Goal: Task Accomplishment & Management: Complete application form

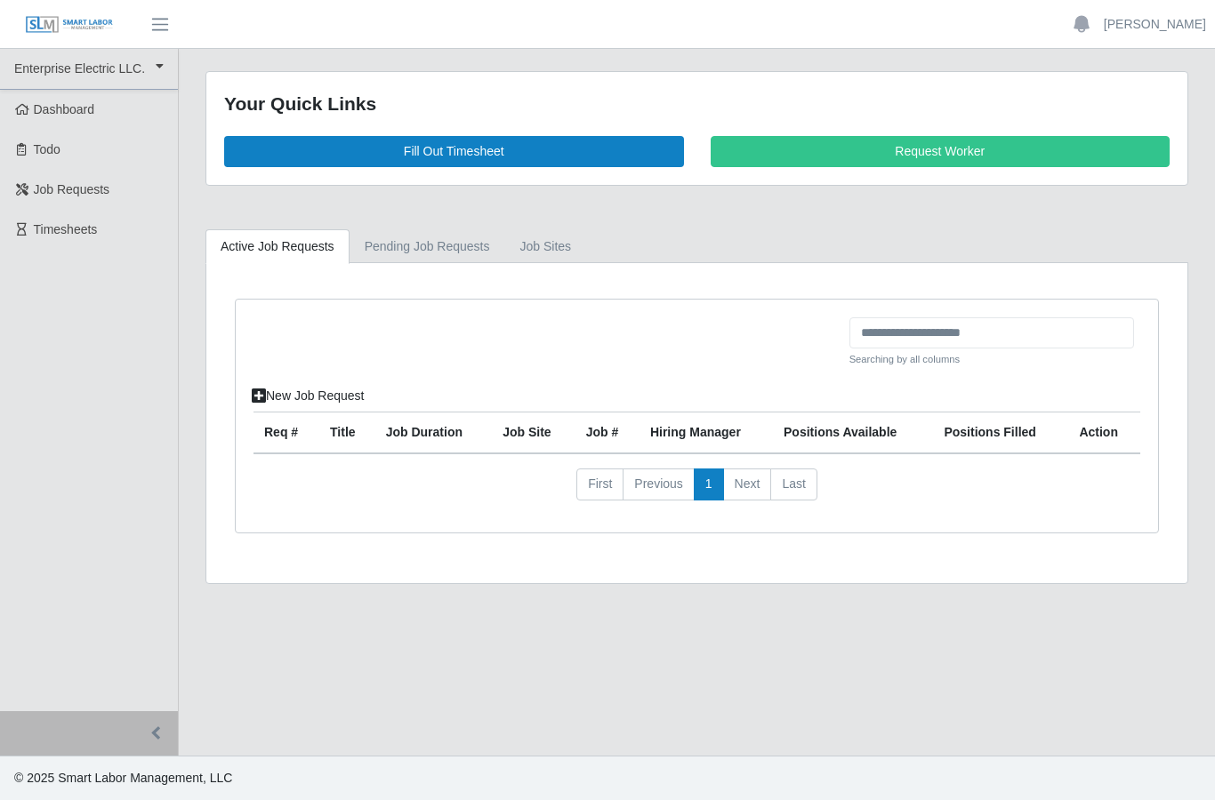
click at [516, 128] on div "Your Quick Links Fill Out Timesheet Request Worker" at bounding box center [696, 128] width 981 height 113
click at [525, 142] on link "Fill Out Timesheet" at bounding box center [454, 151] width 460 height 31
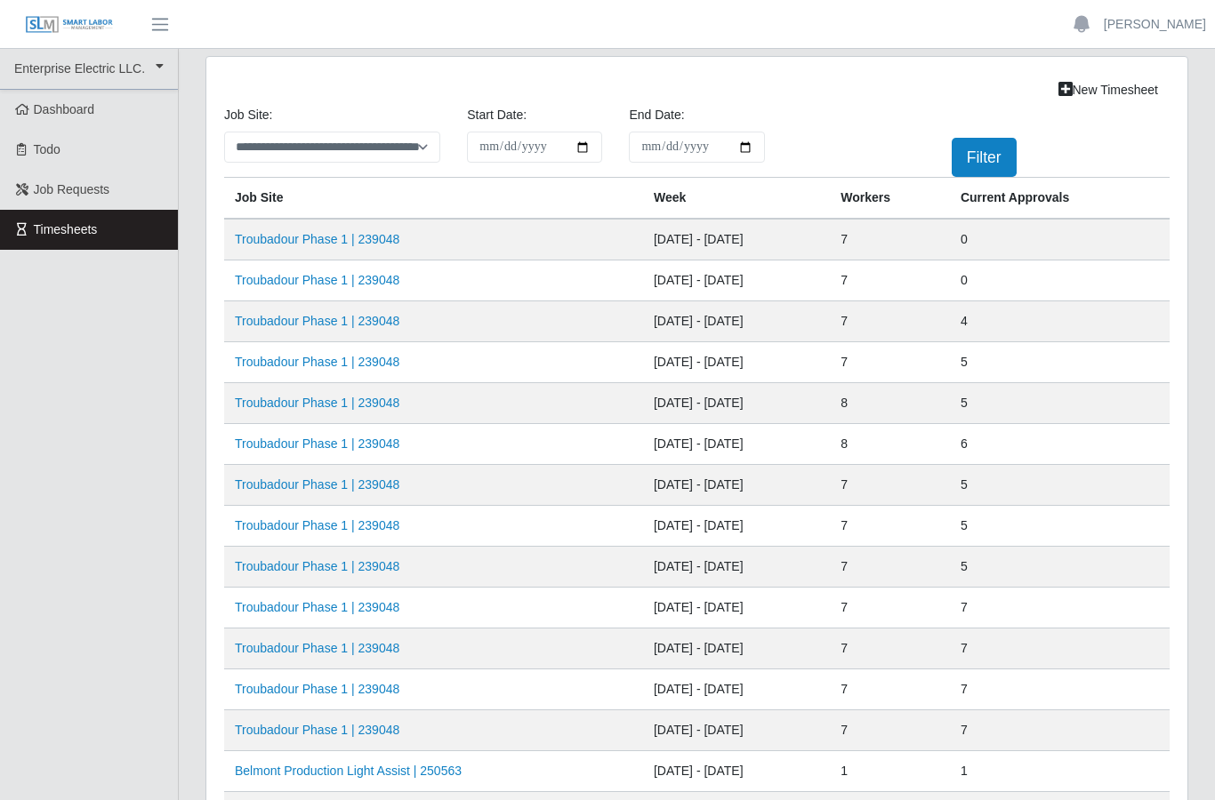
click at [375, 277] on link "Troubadour Phase 1 | 239048" at bounding box center [317, 280] width 164 height 14
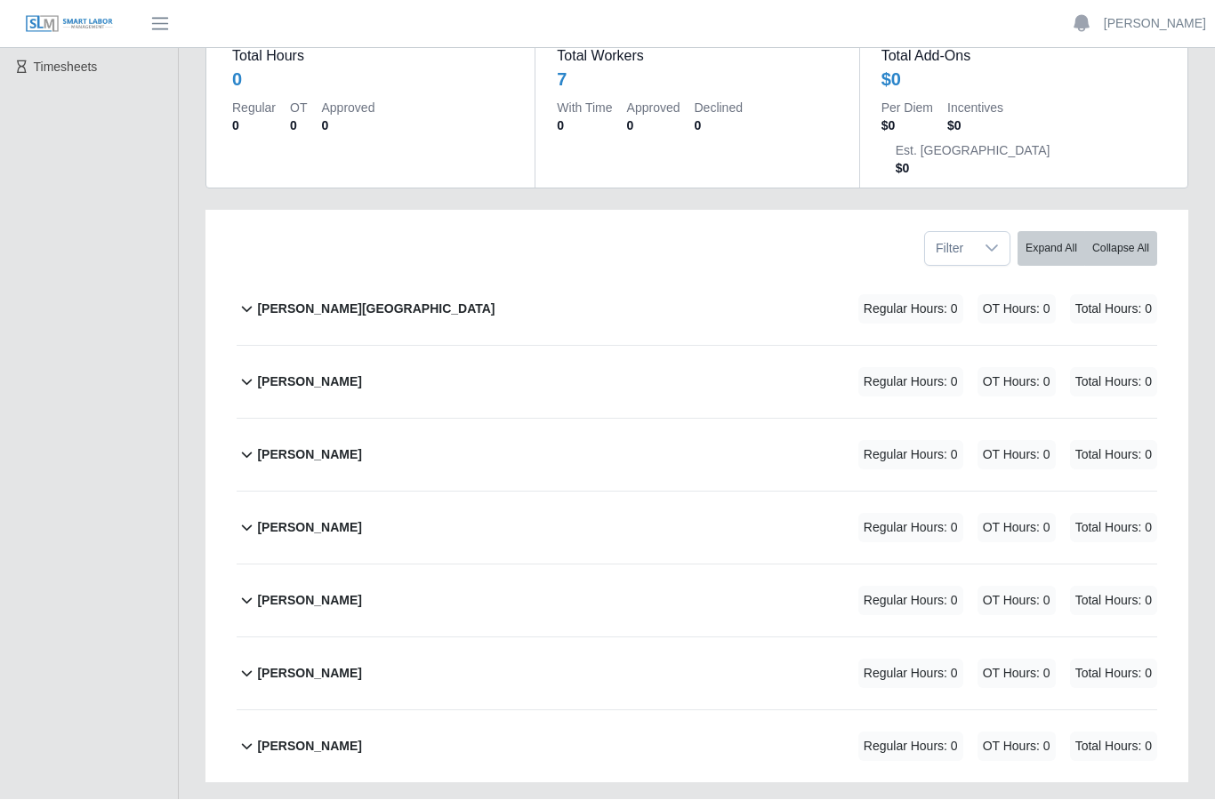
scroll to position [161, 0]
click at [349, 739] on b "Obed Isai Castillo" at bounding box center [309, 748] width 104 height 19
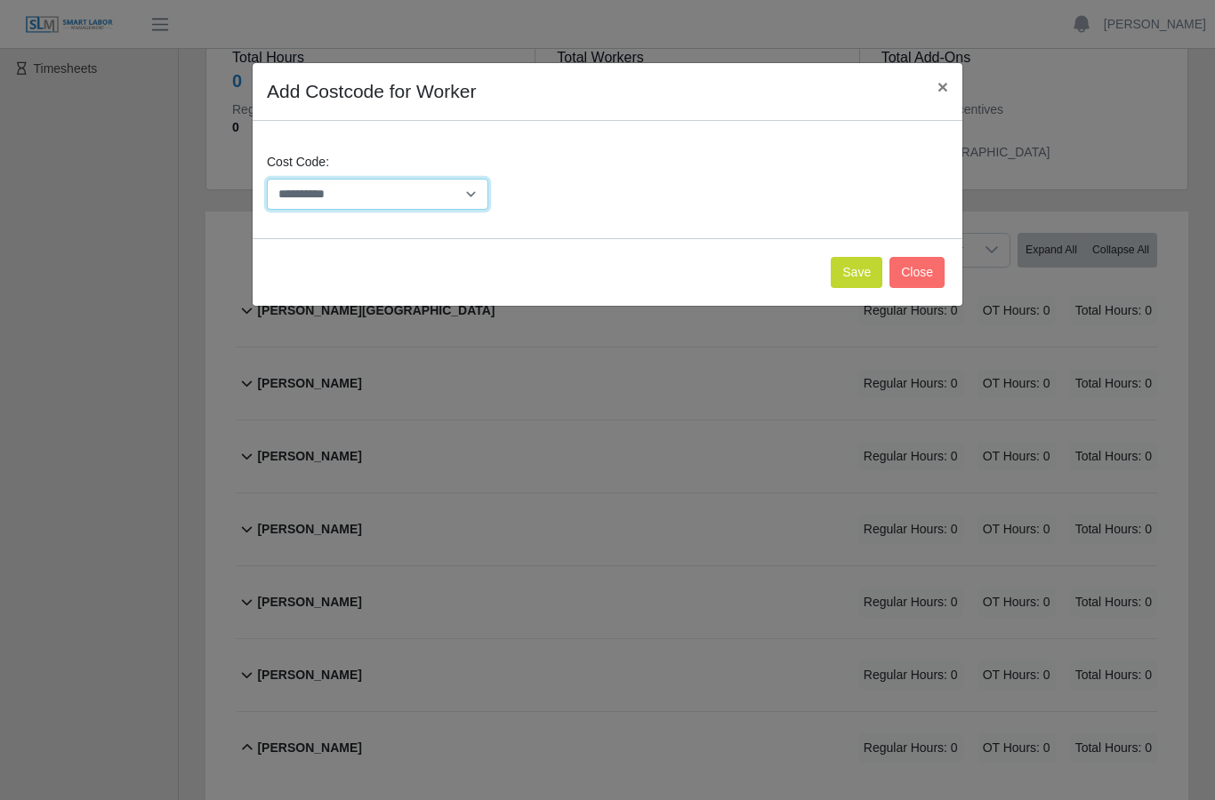
click at [477, 191] on select "**********" at bounding box center [377, 194] width 221 height 31
select select "**********"
click at [853, 270] on button "Save" at bounding box center [856, 272] width 52 height 31
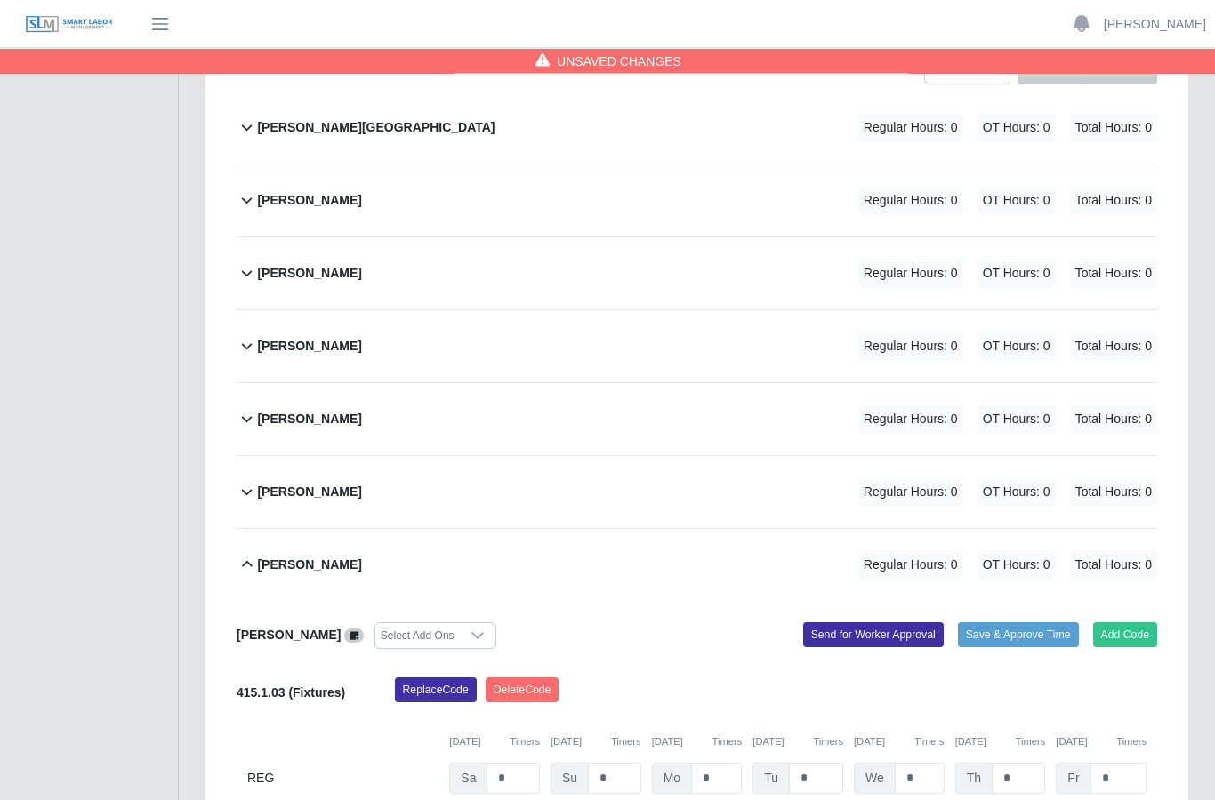
scroll to position [421, 0]
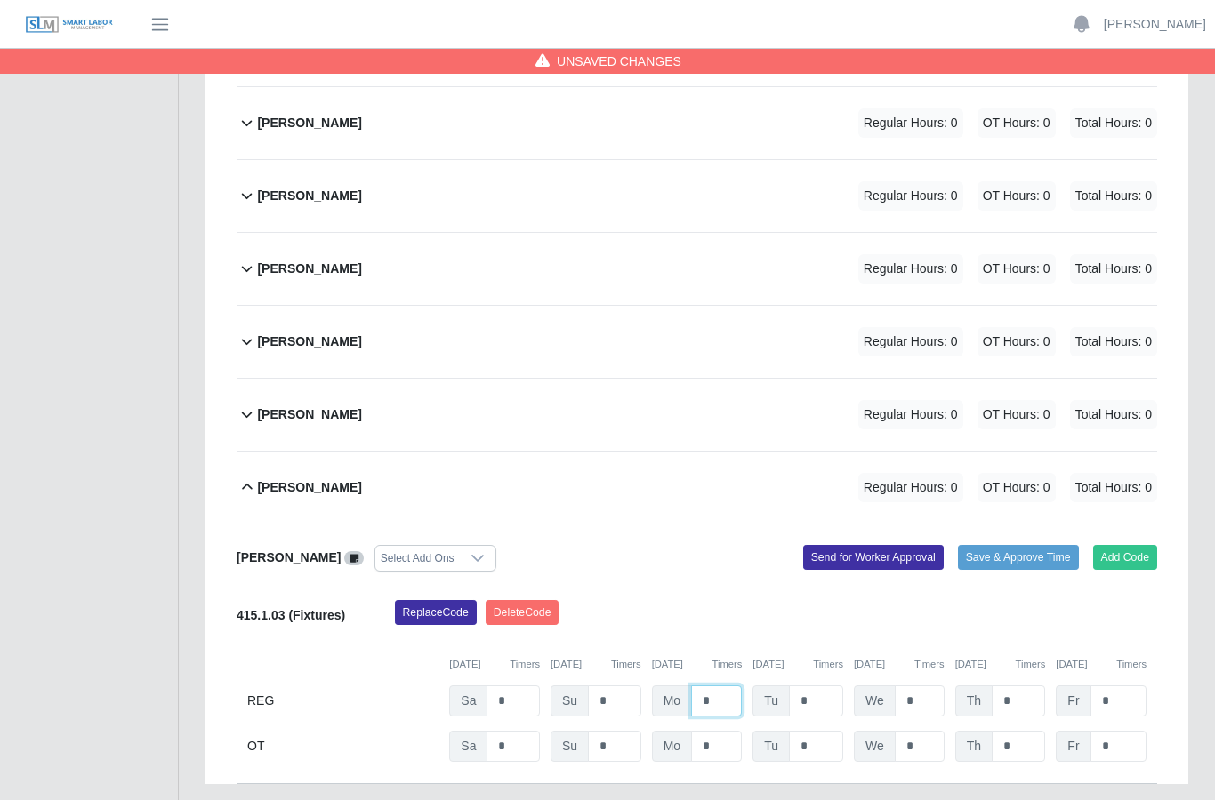
click at [724, 686] on input "*" at bounding box center [716, 701] width 51 height 31
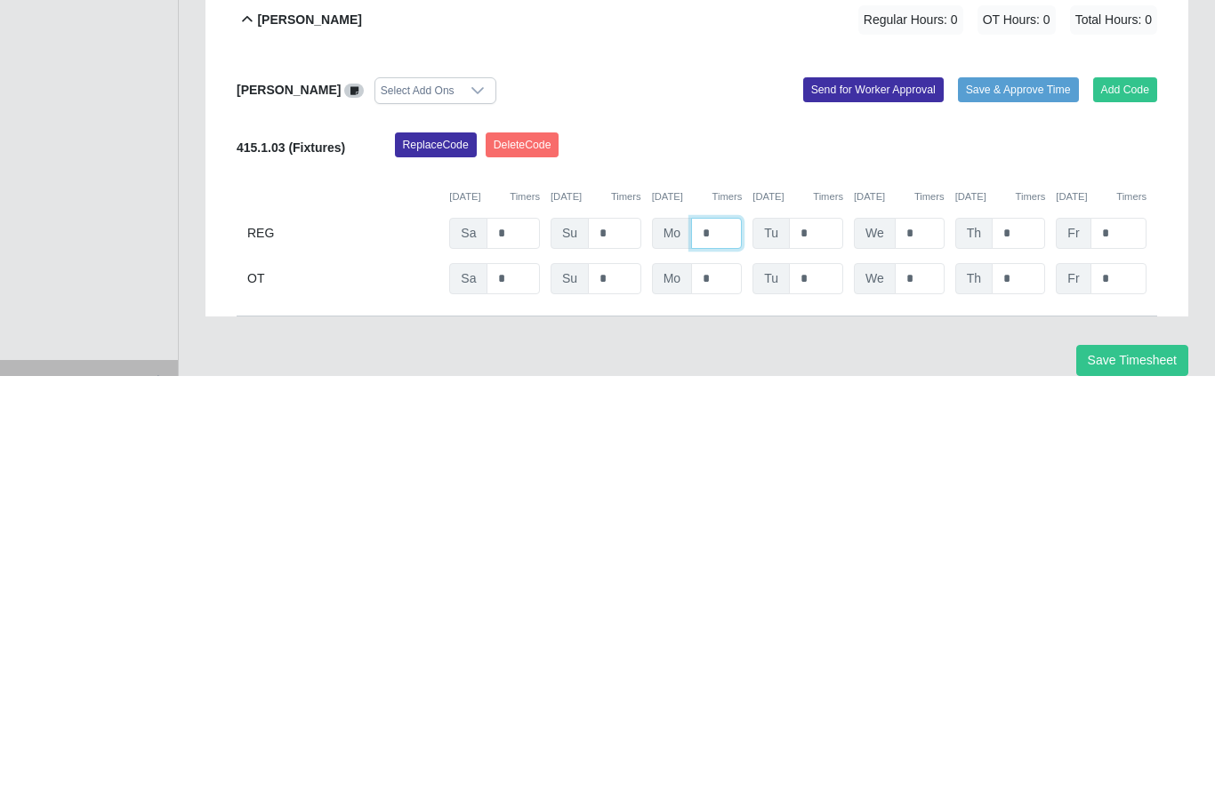
type input "*"
click at [817, 642] on input "*" at bounding box center [816, 657] width 54 height 31
type input "*"
click at [929, 642] on input "*" at bounding box center [919, 657] width 50 height 31
type input "*"
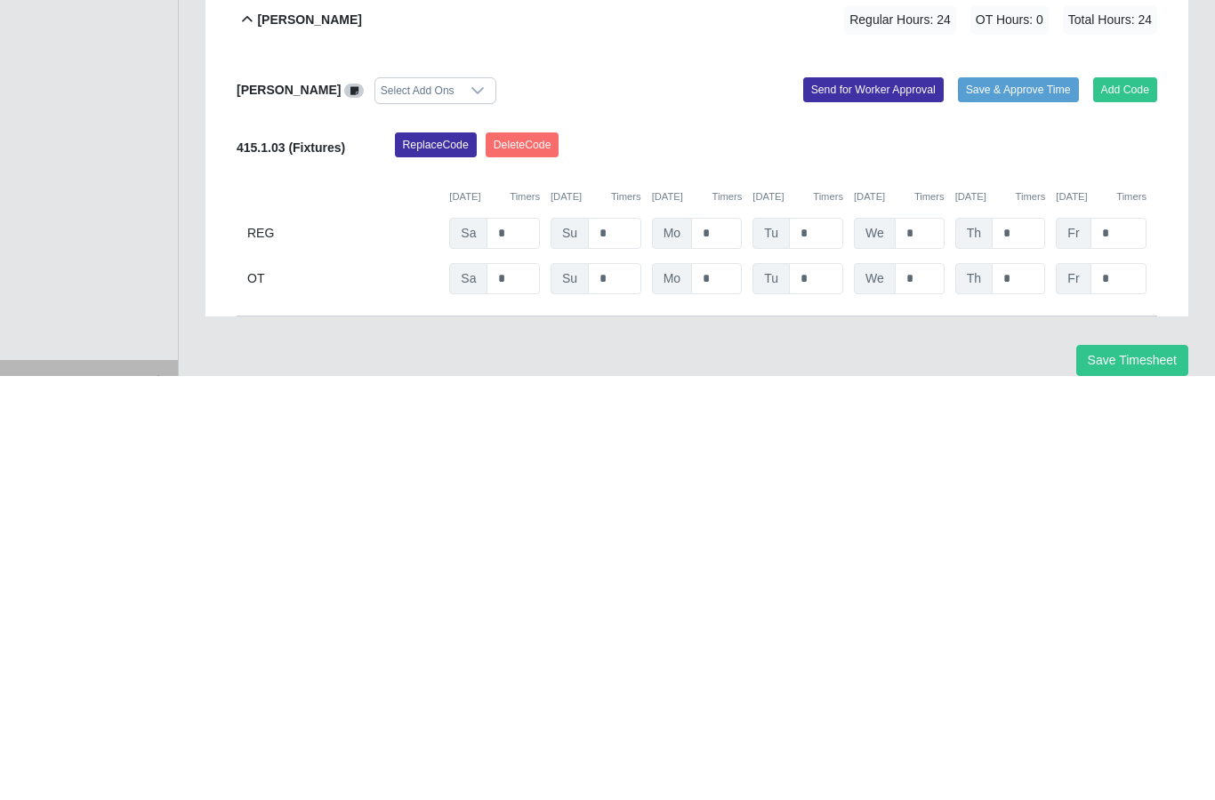
click at [1018, 642] on input "*" at bounding box center [1017, 657] width 53 height 31
type input "*"
click at [1114, 642] on input "*" at bounding box center [1118, 657] width 56 height 31
type input "*"
click at [521, 687] on input "*" at bounding box center [512, 702] width 53 height 31
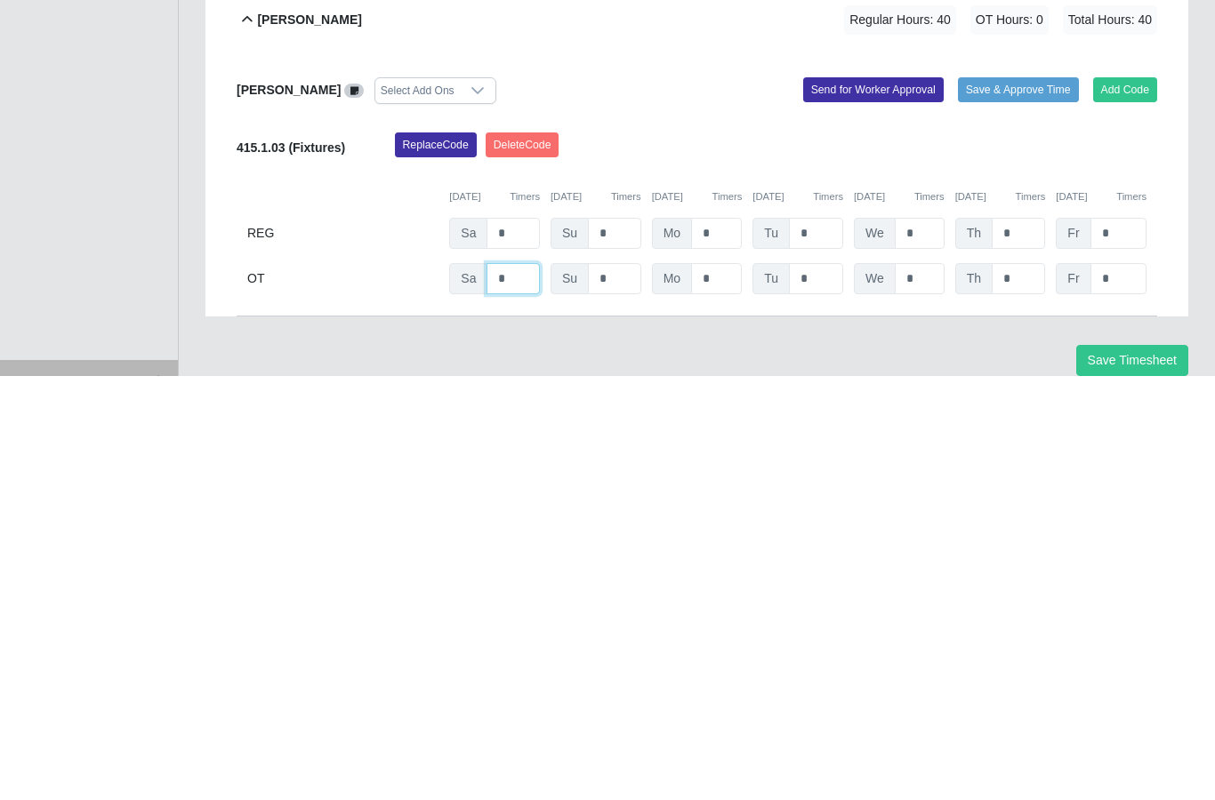
type input "*"
click at [822, 687] on input "*" at bounding box center [816, 702] width 54 height 31
type input "***"
click at [932, 687] on input "*" at bounding box center [919, 702] width 50 height 31
type input "***"
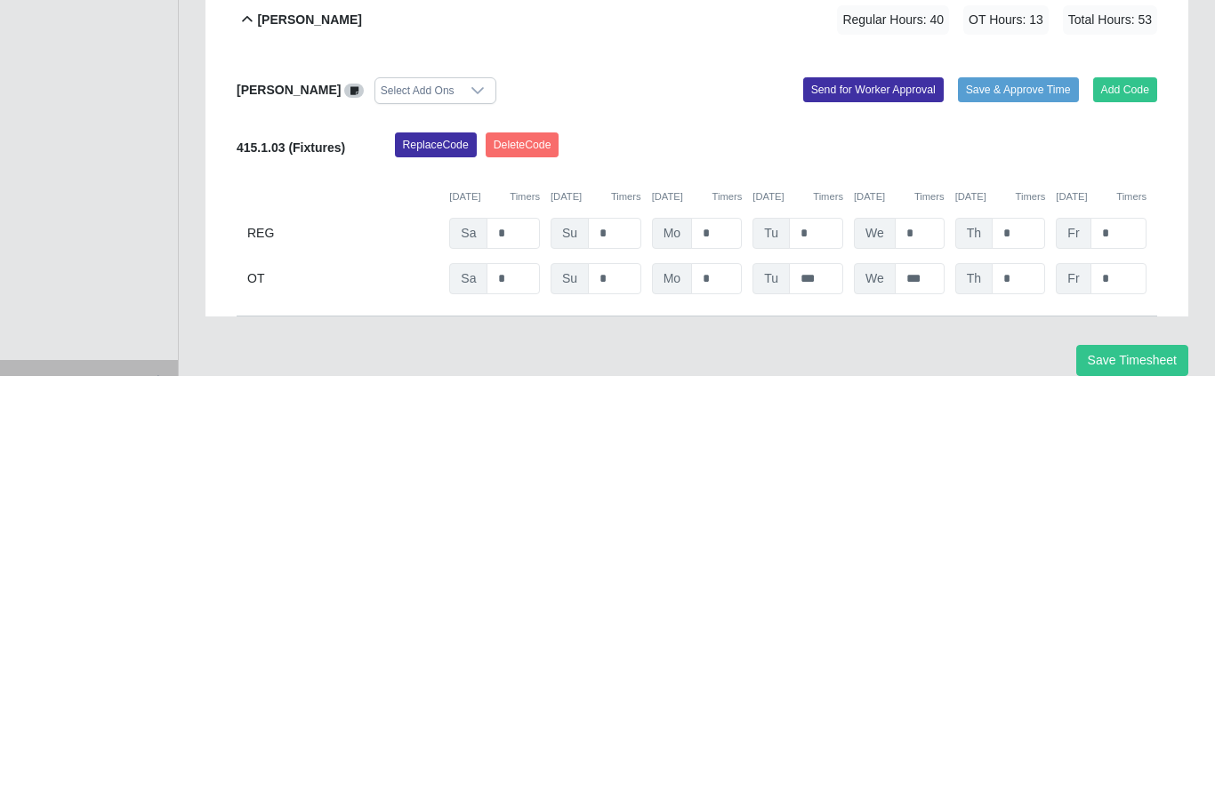
click at [821, 687] on input "***" at bounding box center [816, 702] width 54 height 31
type input "*"
click at [1024, 687] on input "*" at bounding box center [1017, 702] width 53 height 31
type input "***"
click at [988, 769] on div "Save Timesheet" at bounding box center [696, 784] width 1009 height 31
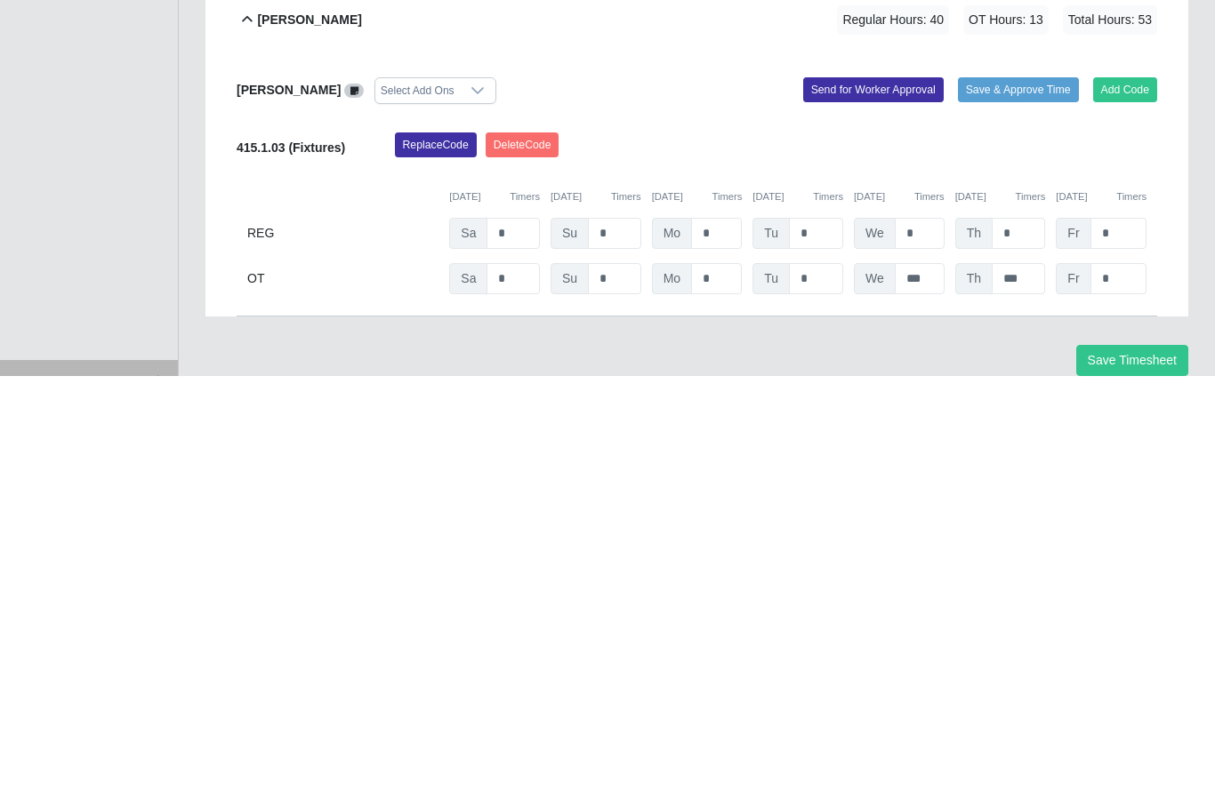
scroll to position [421, 0]
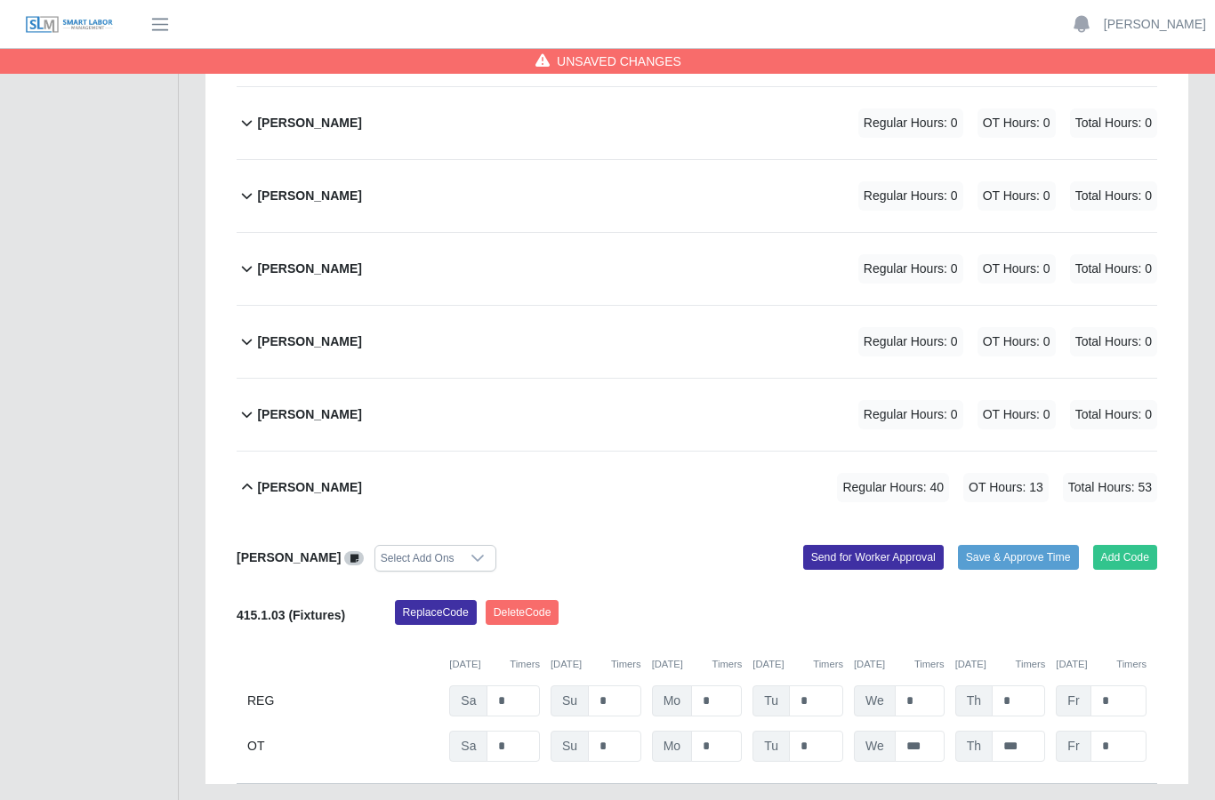
click at [857, 545] on button "Send for Worker Approval" at bounding box center [873, 557] width 140 height 25
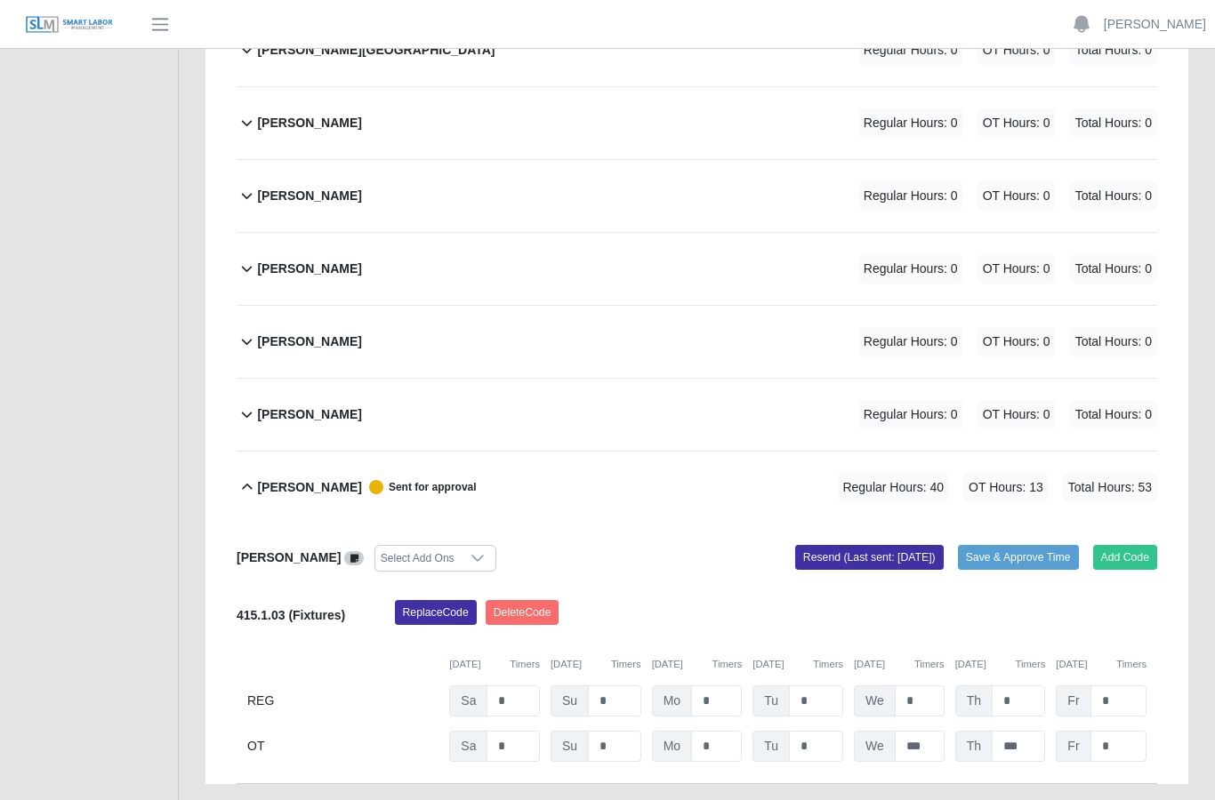
click at [327, 405] on b "Marvin Santos" at bounding box center [309, 414] width 104 height 19
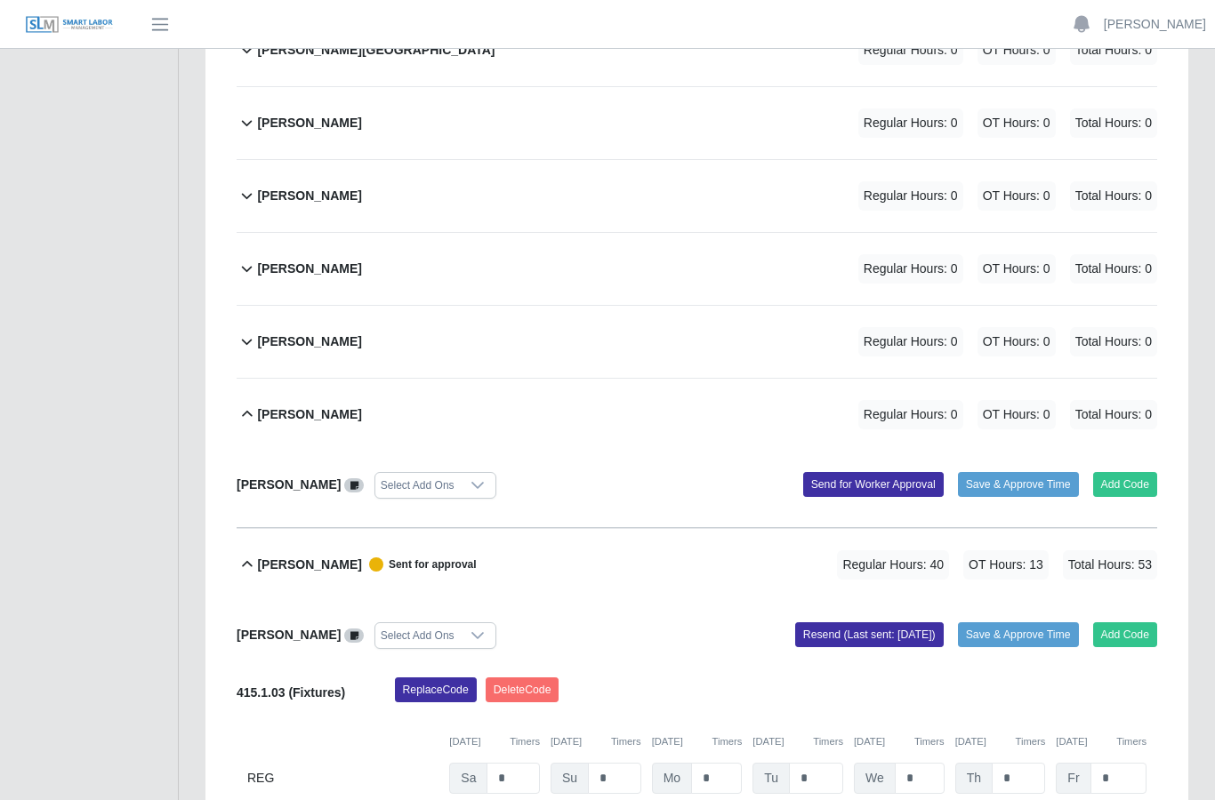
click at [1127, 622] on button "Add Code" at bounding box center [1125, 634] width 65 height 25
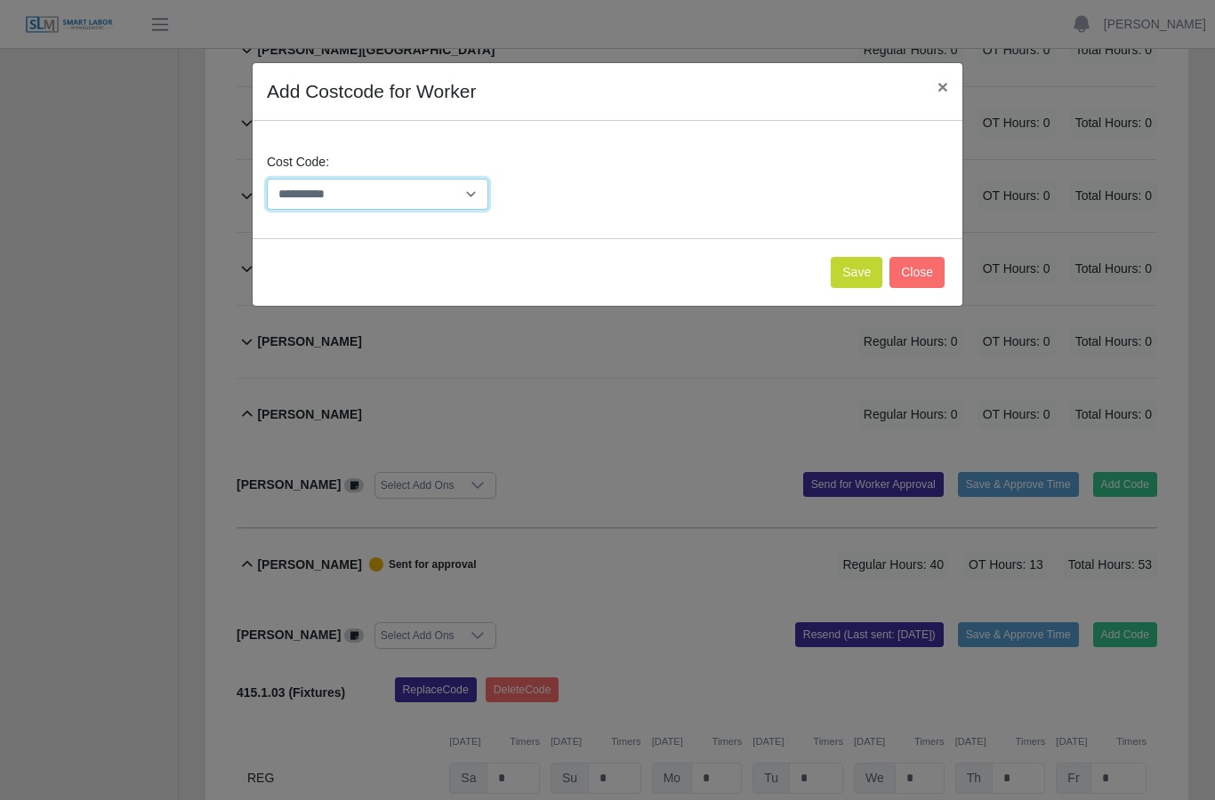
click at [474, 194] on select "**********" at bounding box center [377, 194] width 221 height 31
select select "**********"
click at [865, 262] on button "Save" at bounding box center [856, 272] width 52 height 31
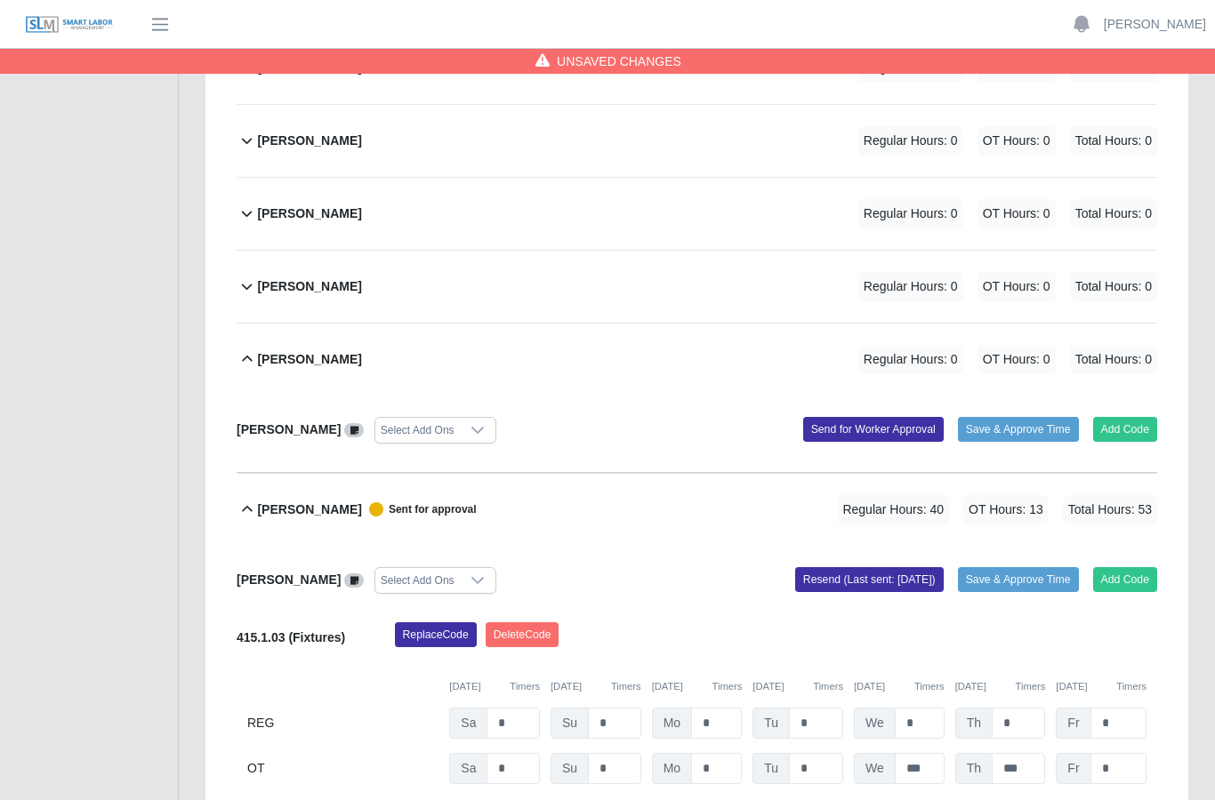
scroll to position [476, 0]
click at [1129, 418] on button "Add Code" at bounding box center [1125, 430] width 65 height 25
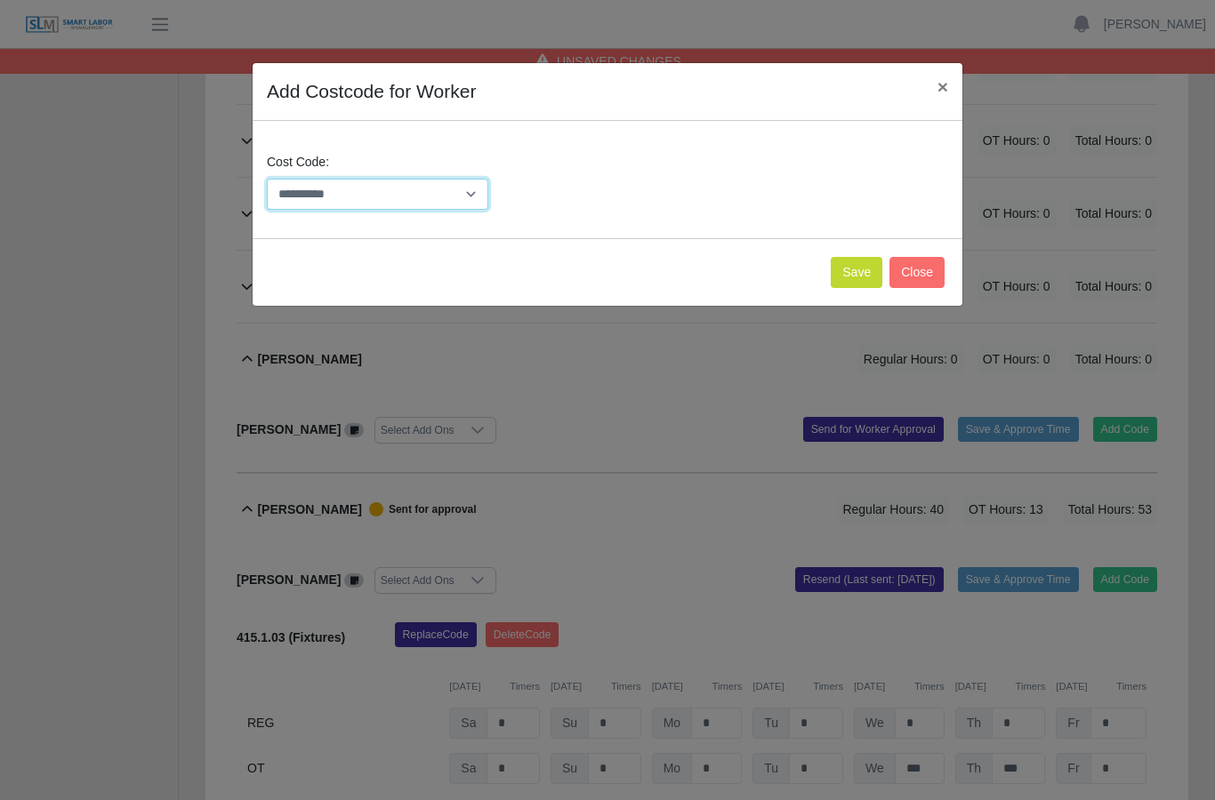
click at [469, 193] on select "**********" at bounding box center [377, 194] width 221 height 31
select select "**********"
click at [851, 272] on button "Save" at bounding box center [856, 272] width 52 height 31
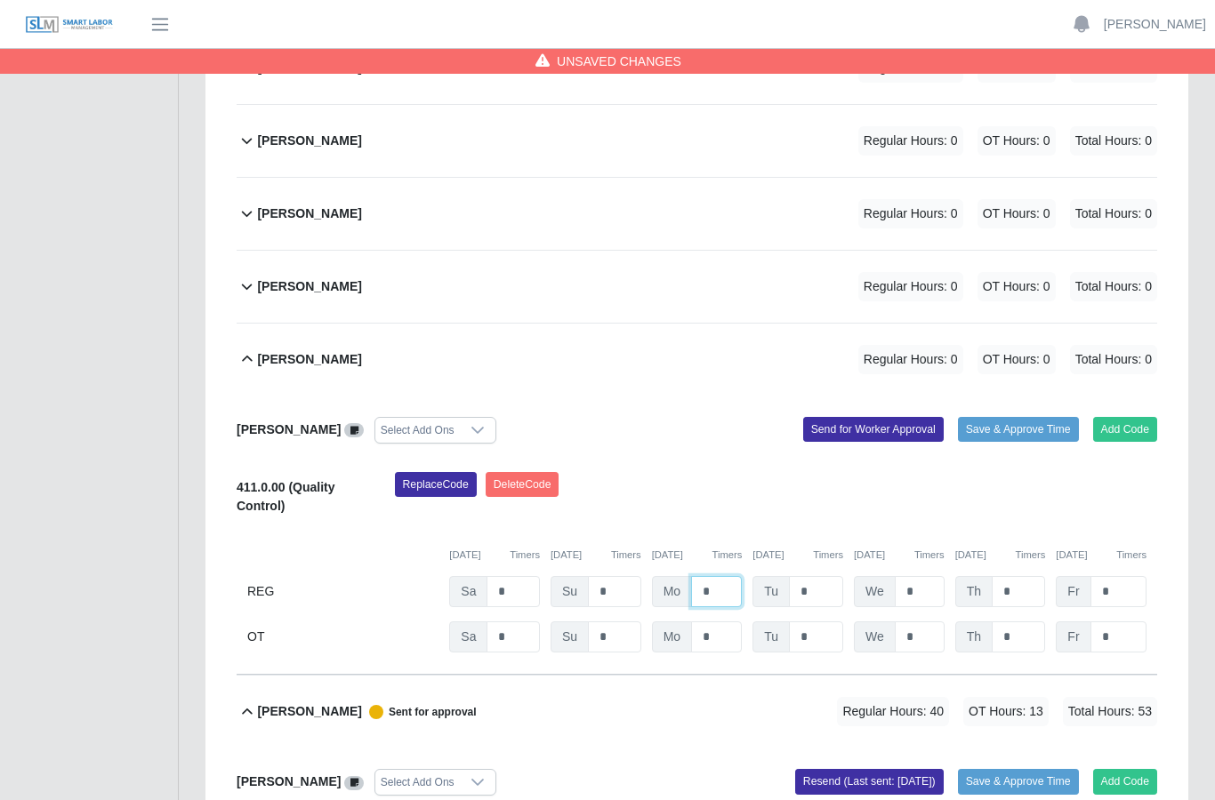
click at [725, 576] on input "*" at bounding box center [716, 591] width 51 height 31
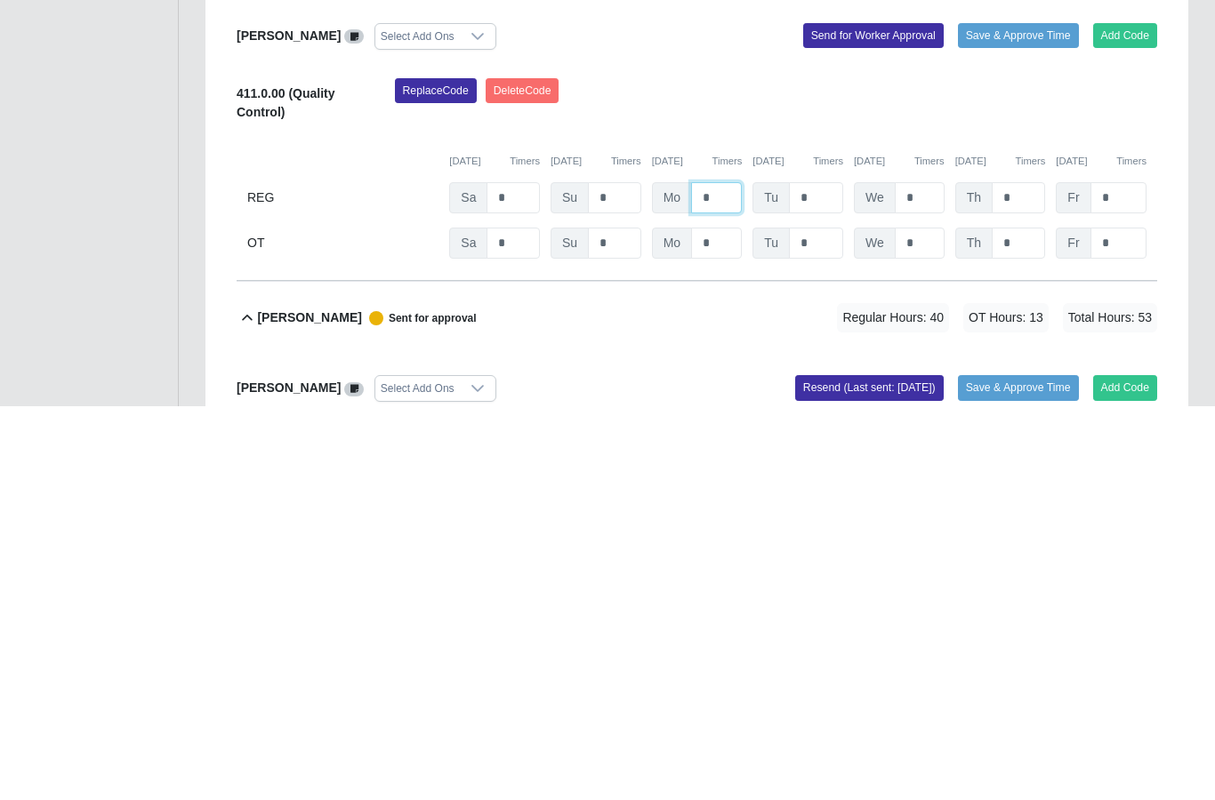
type input "*"
click at [821, 577] on input "*" at bounding box center [816, 592] width 54 height 31
type input "*"
click at [918, 577] on input "*" at bounding box center [919, 592] width 50 height 31
type input "*"
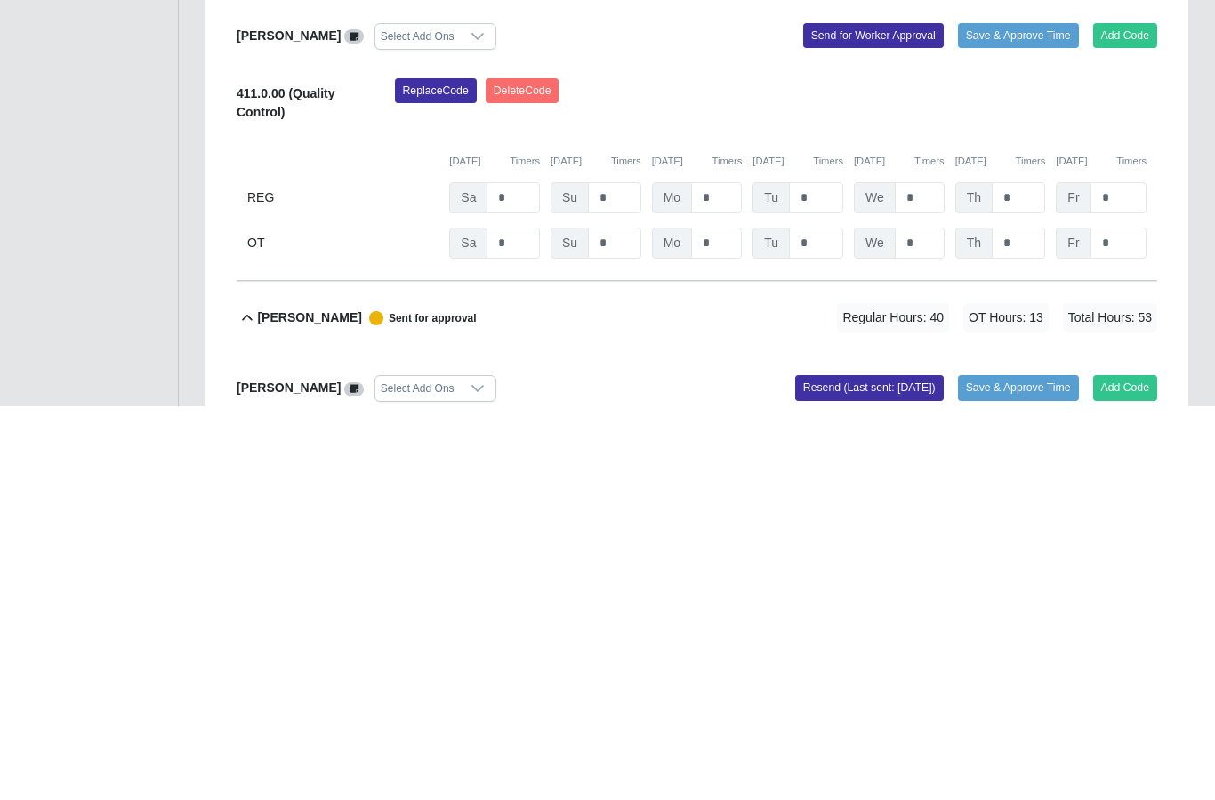
click at [1021, 577] on input "*" at bounding box center [1017, 592] width 53 height 31
type input "*"
click at [1128, 577] on input "*" at bounding box center [1118, 592] width 56 height 31
type input "*"
click at [509, 622] on input "*" at bounding box center [512, 637] width 53 height 31
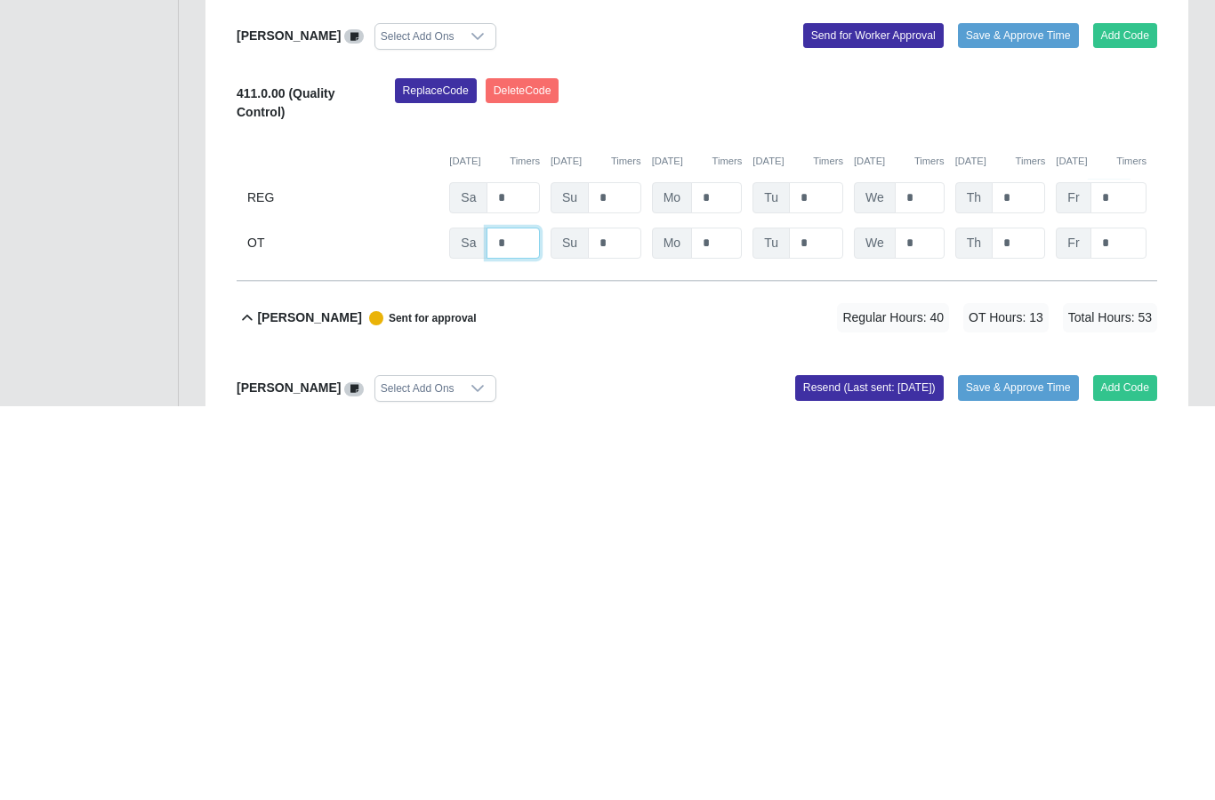
type input "*"
click at [918, 622] on input "*" at bounding box center [919, 637] width 50 height 31
type input "***"
click at [1024, 622] on input "*" at bounding box center [1017, 637] width 53 height 31
type input "***"
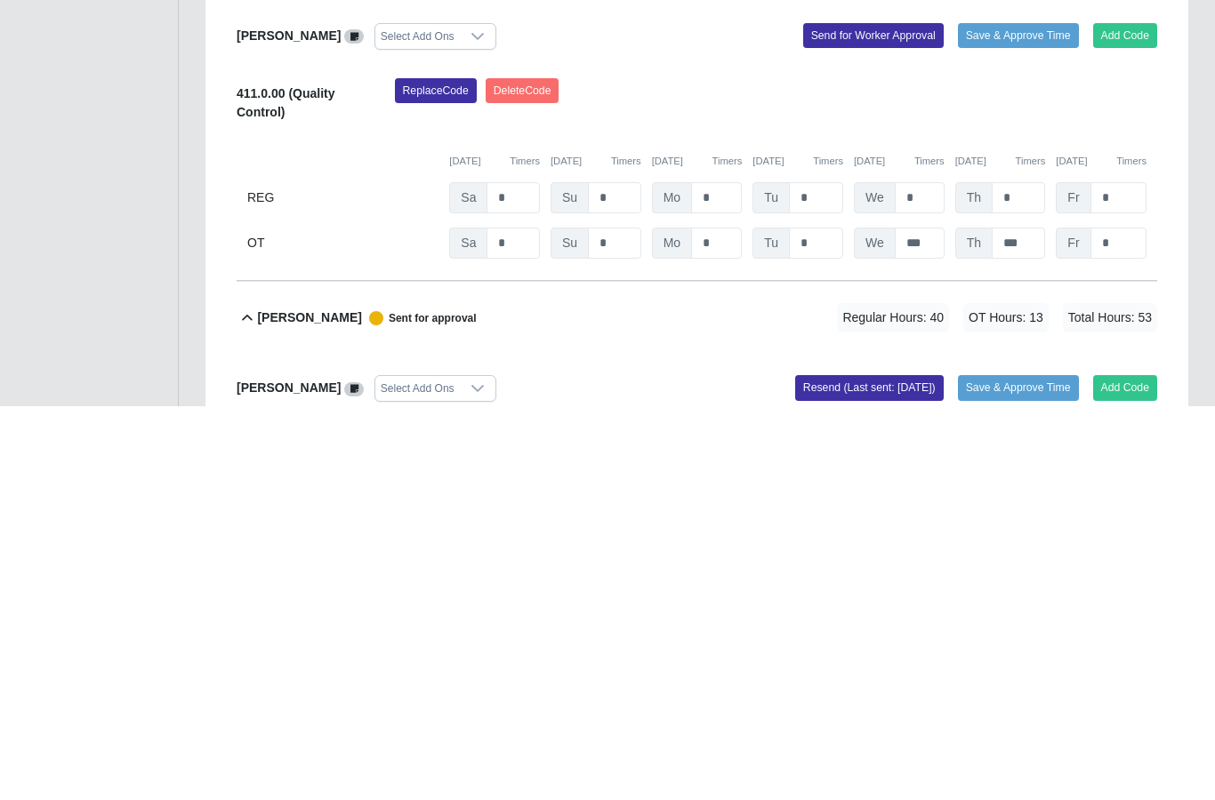
click at [1029, 473] on div "Replace Code Delete Code" at bounding box center [776, 500] width 790 height 54
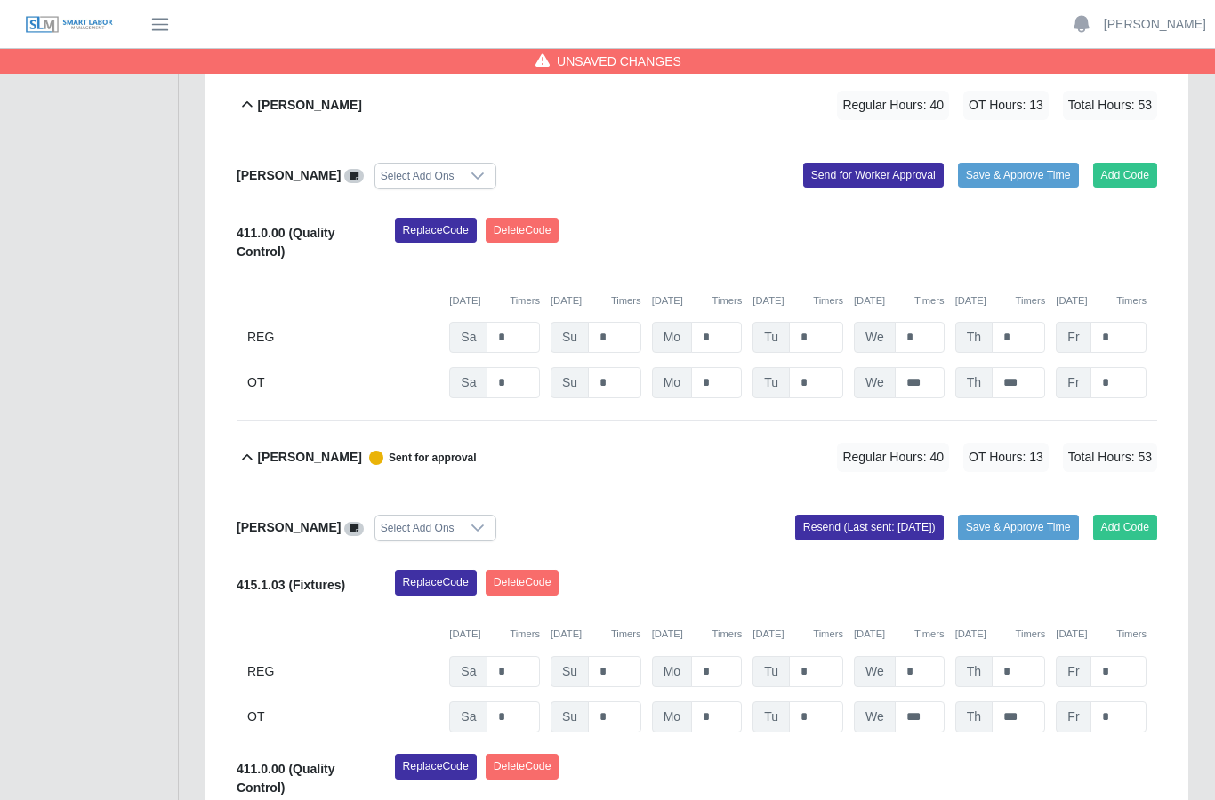
scroll to position [730, 0]
click at [866, 164] on button "Send for Worker Approval" at bounding box center [873, 176] width 140 height 25
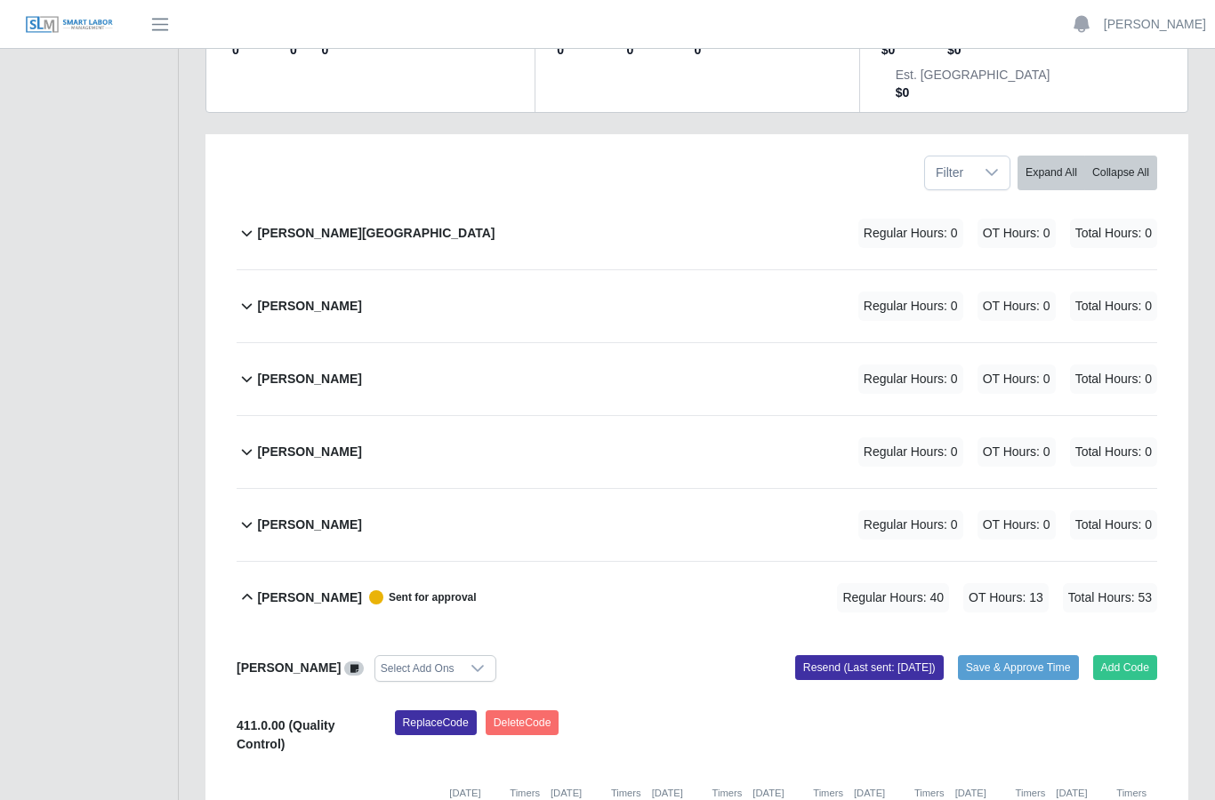
scroll to position [235, 0]
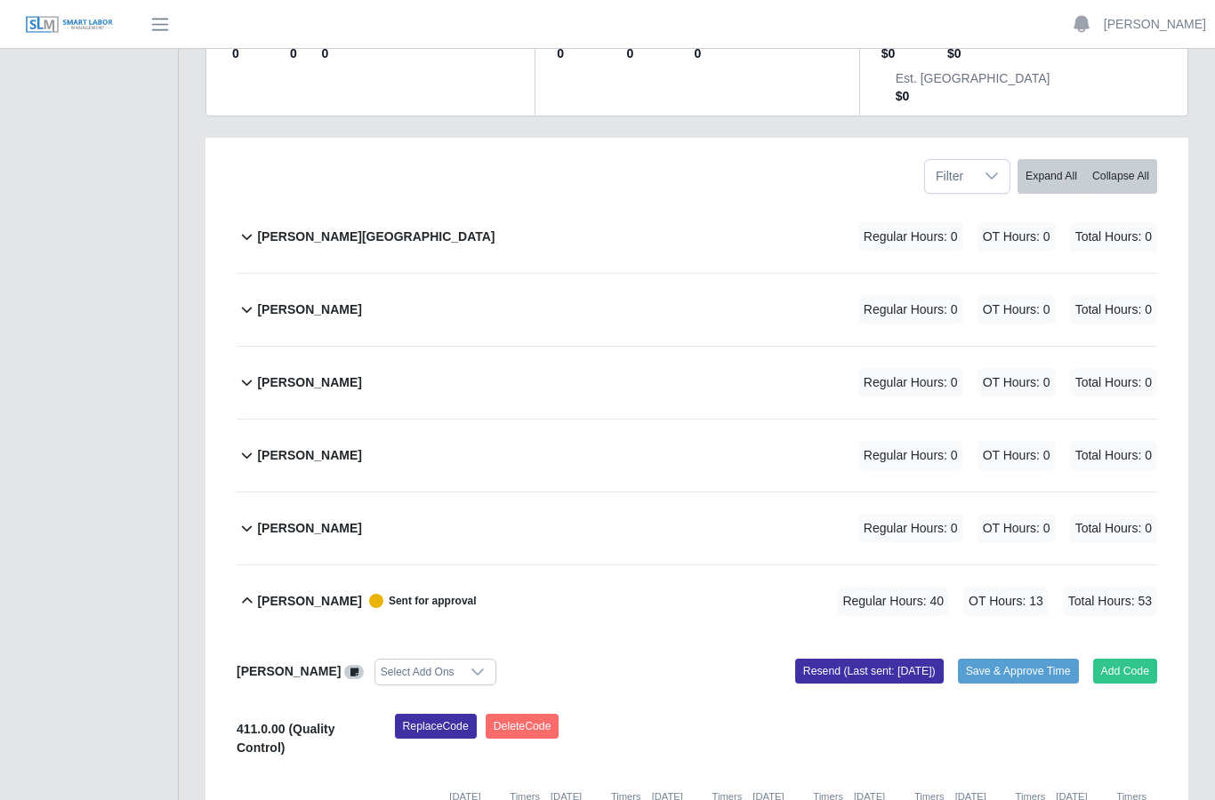
click at [361, 301] on b "Ever Sanchez Contreras" at bounding box center [309, 310] width 104 height 19
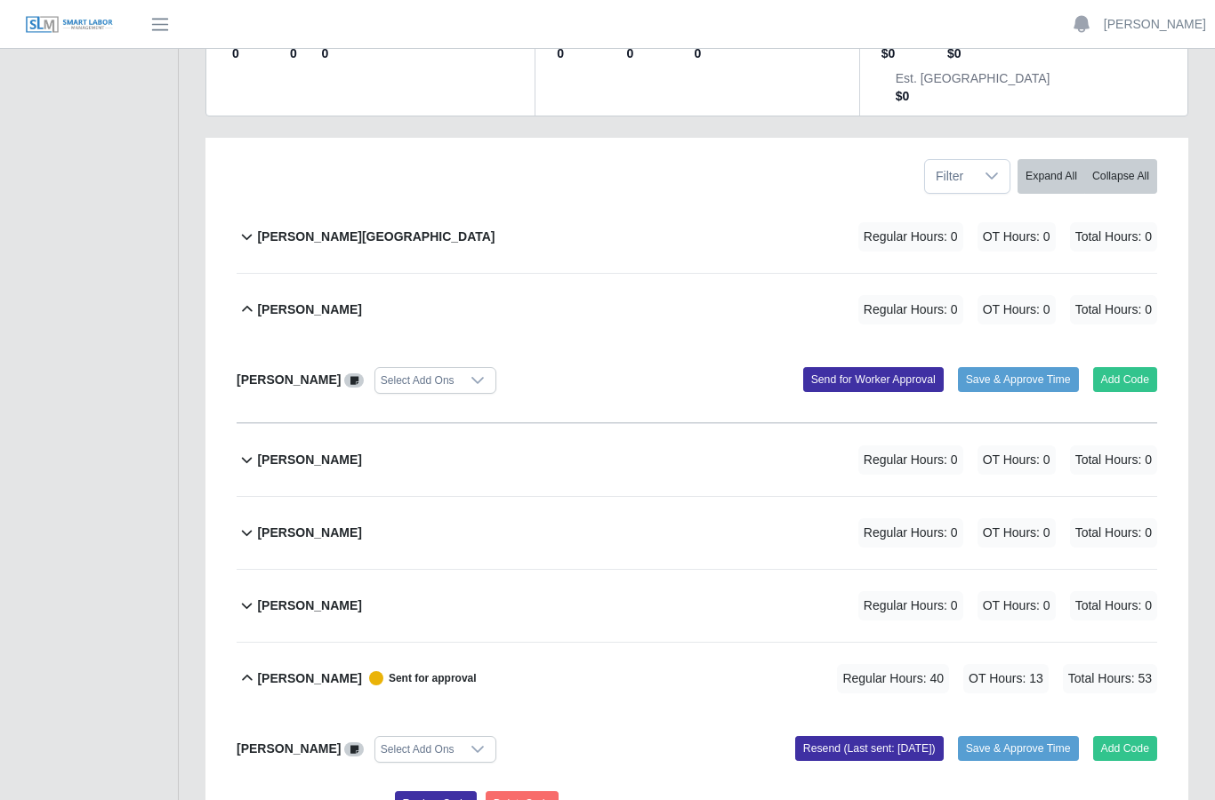
click at [1115, 367] on button "Add Code" at bounding box center [1125, 379] width 65 height 25
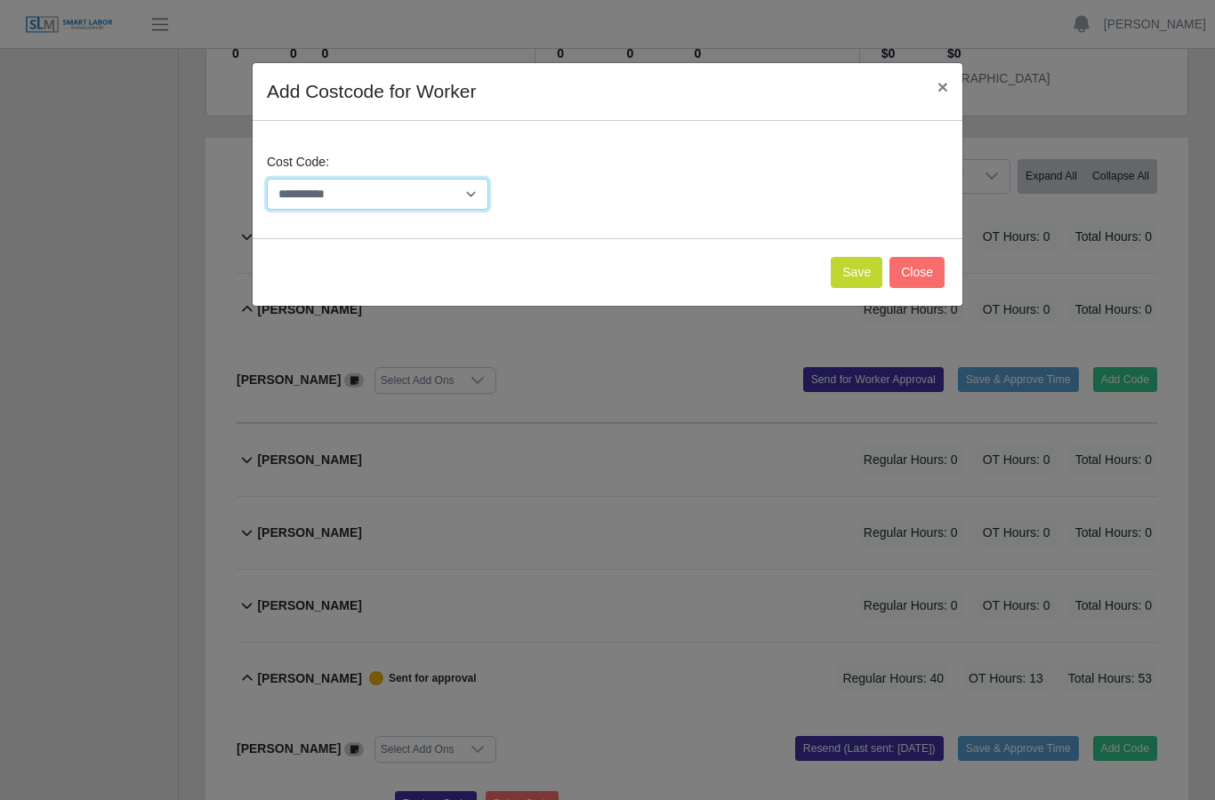
click at [474, 192] on select "**********" at bounding box center [377, 194] width 221 height 31
select select "**********"
click at [854, 269] on button "Save" at bounding box center [856, 272] width 52 height 31
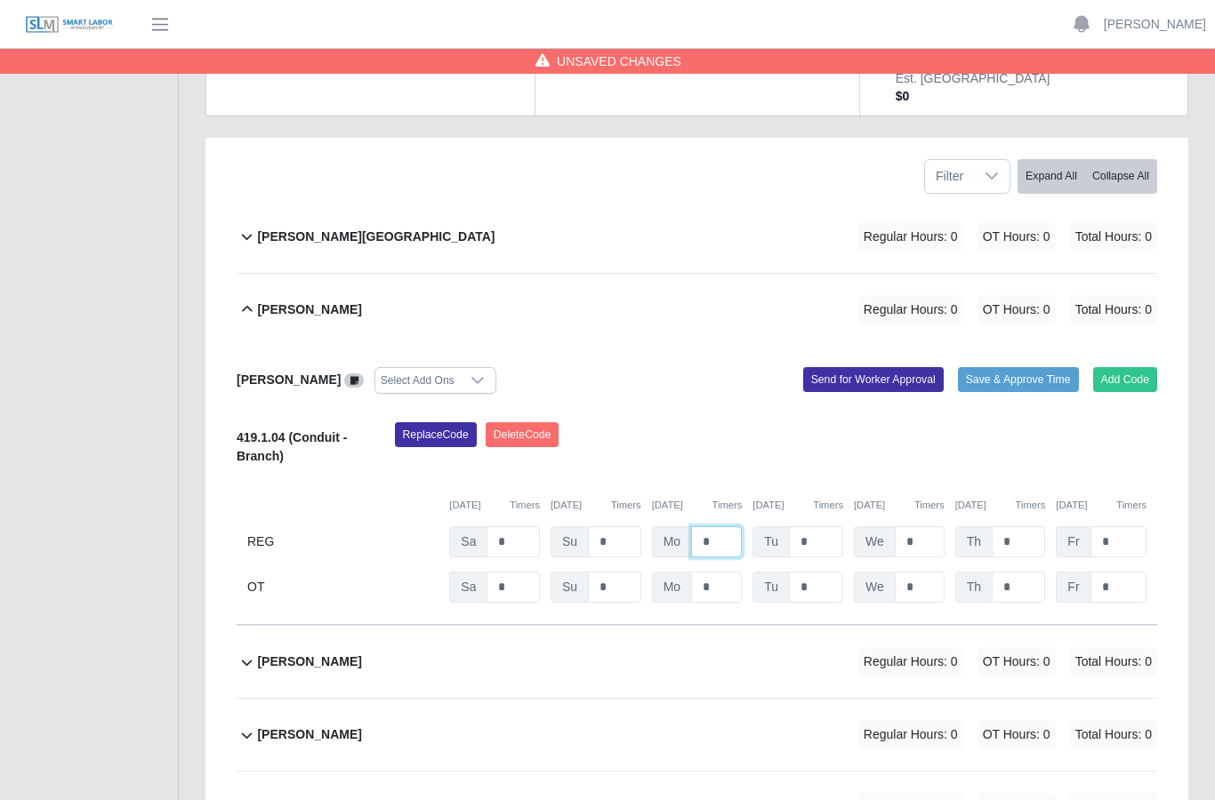
click at [720, 526] on input "*" at bounding box center [716, 541] width 51 height 31
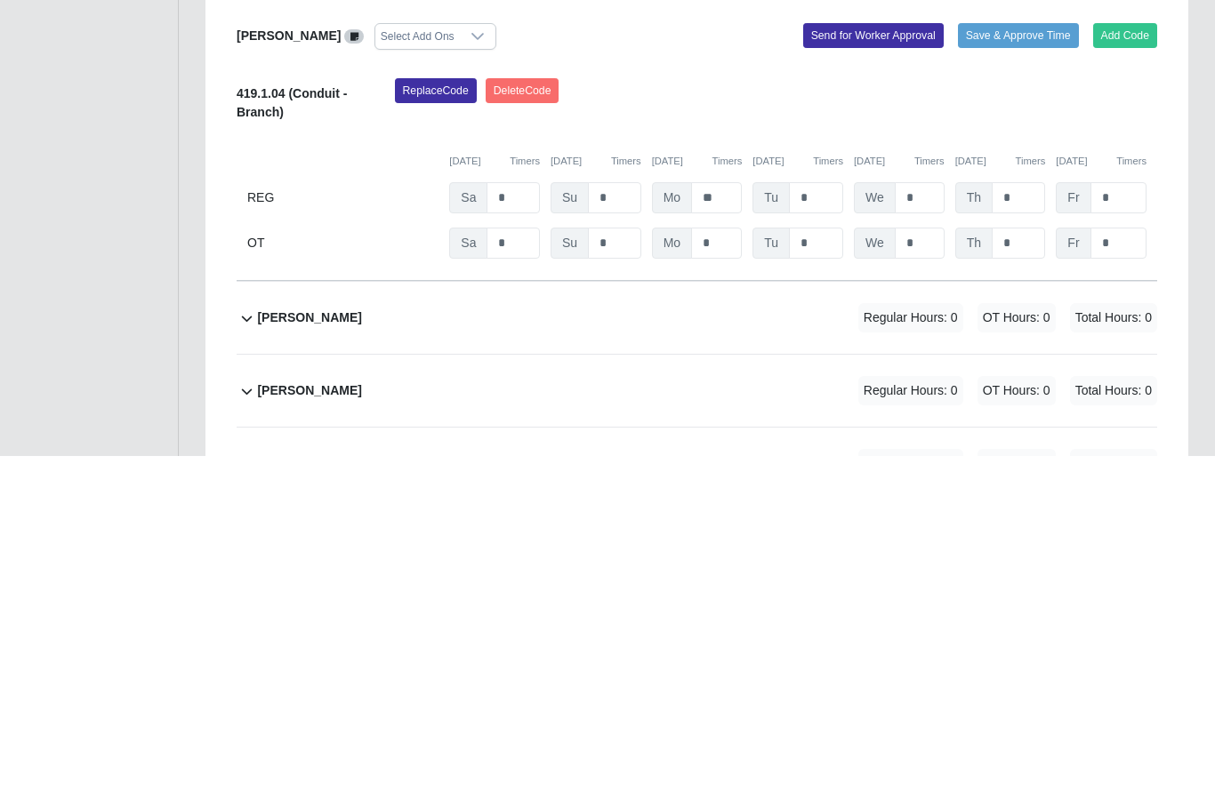
click at [822, 526] on input "*" at bounding box center [816, 541] width 54 height 31
click at [727, 526] on input "**" at bounding box center [716, 541] width 51 height 31
type input "*"
click at [822, 526] on input "*" at bounding box center [816, 541] width 54 height 31
type input "*"
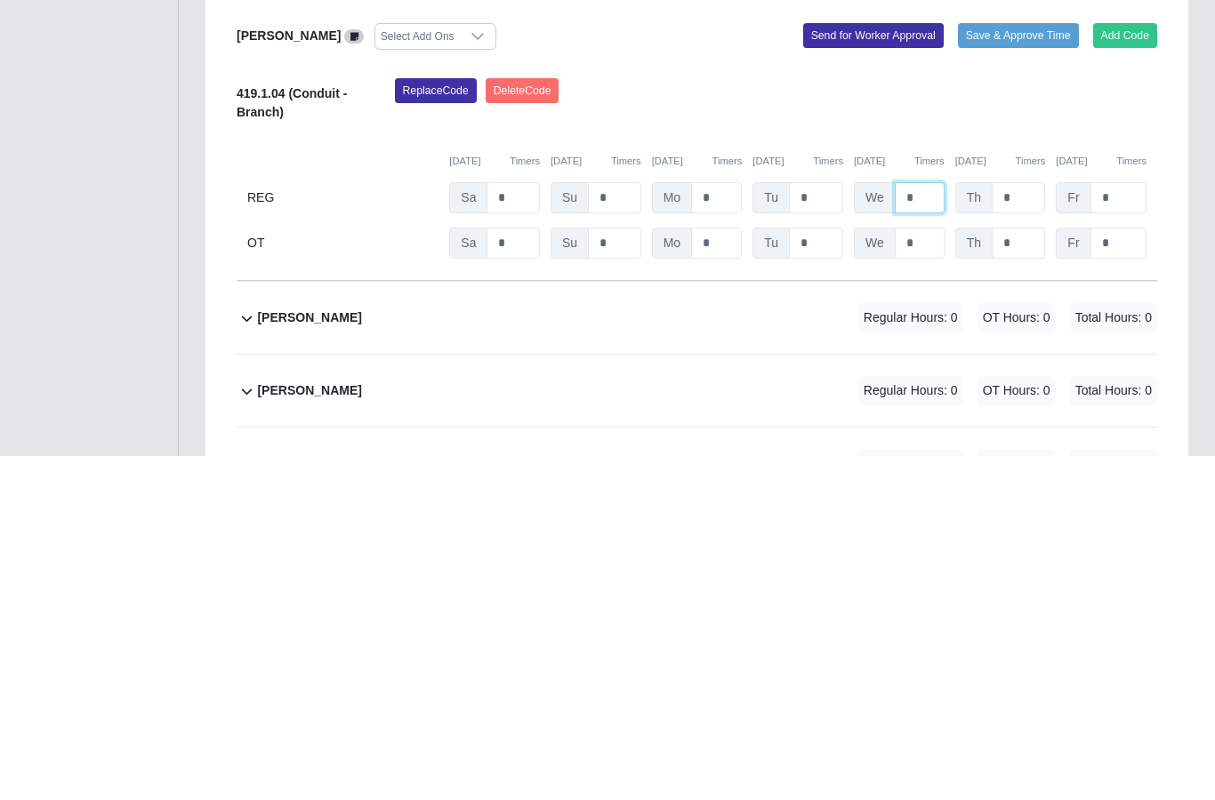
click at [919, 526] on input "*" at bounding box center [919, 541] width 50 height 31
type input "*"
click at [1025, 526] on input "*" at bounding box center [1017, 541] width 53 height 31
type input "*"
click at [1112, 526] on input "*" at bounding box center [1118, 541] width 56 height 31
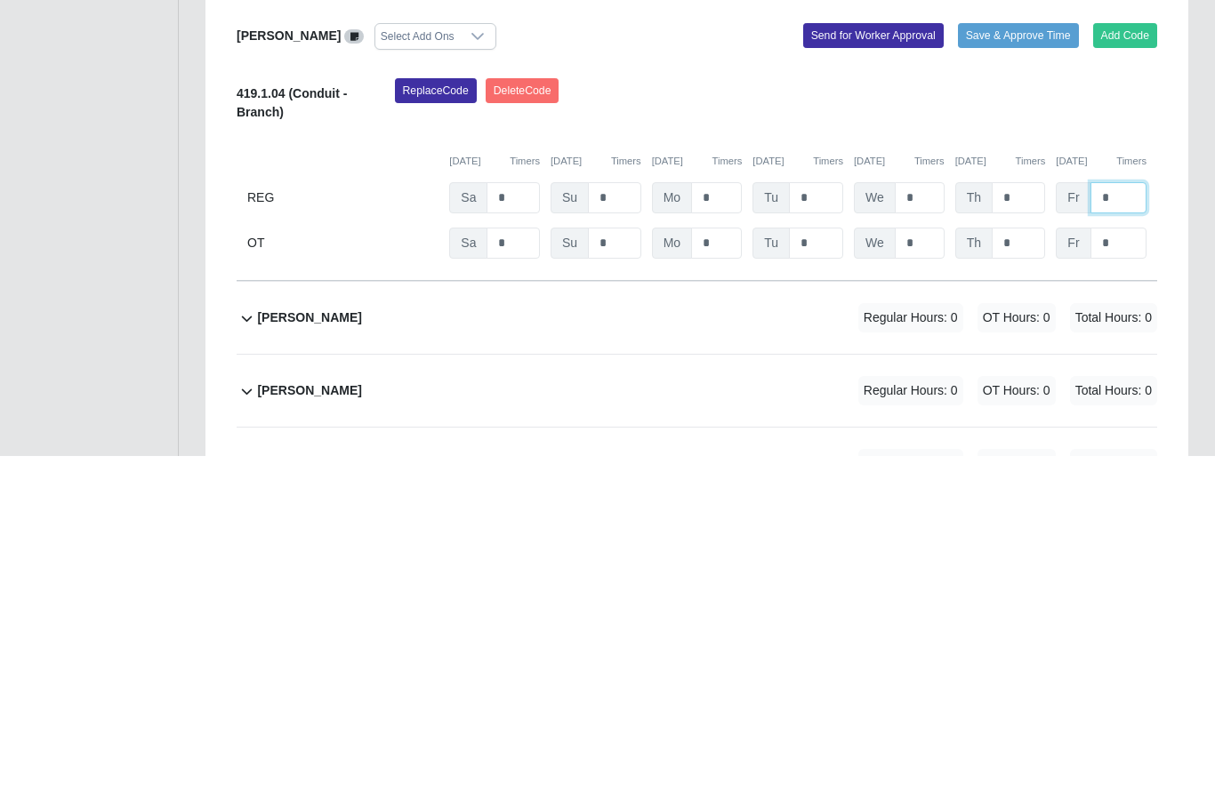
type input "*"
click at [531, 572] on input "*" at bounding box center [512, 587] width 53 height 31
type input "*"
click at [917, 572] on input "*" at bounding box center [919, 587] width 50 height 31
type input "***"
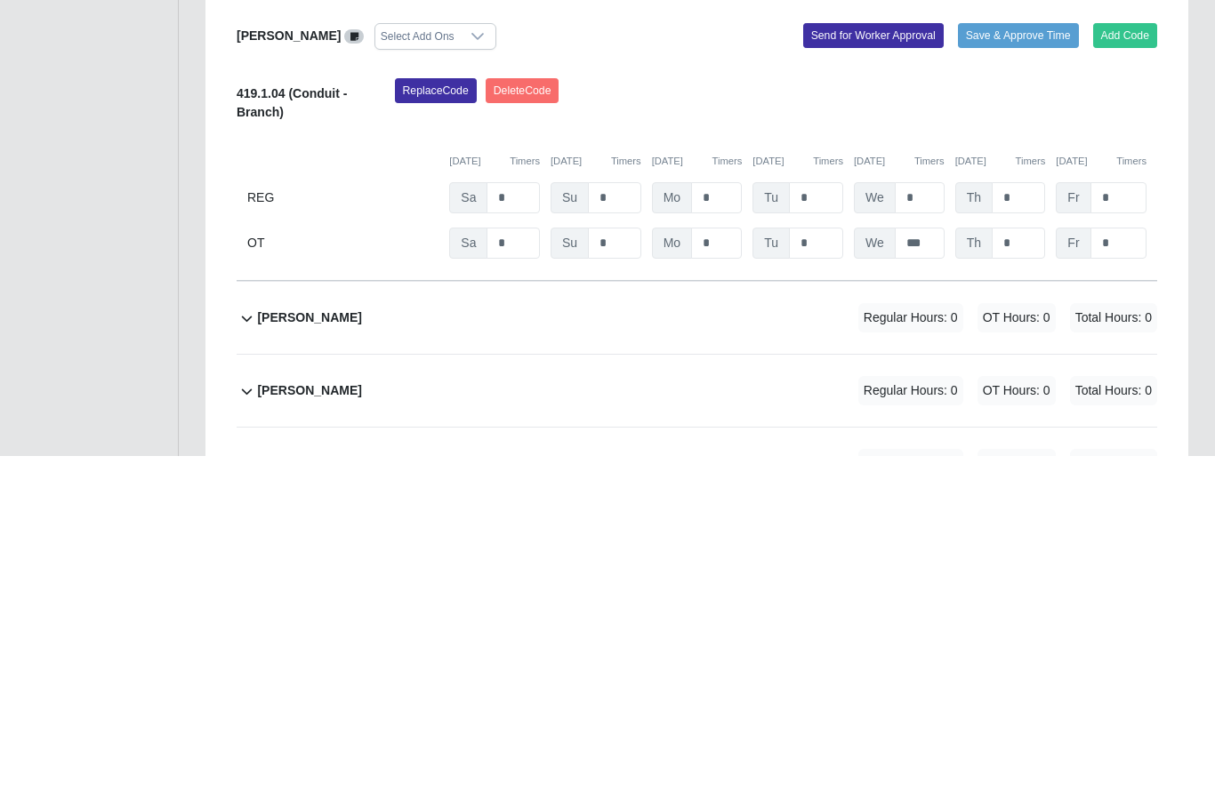
click at [1030, 572] on input "*" at bounding box center [1017, 587] width 53 height 31
type input "***"
click at [1054, 422] on div "Replace Code Delete Code" at bounding box center [776, 449] width 790 height 54
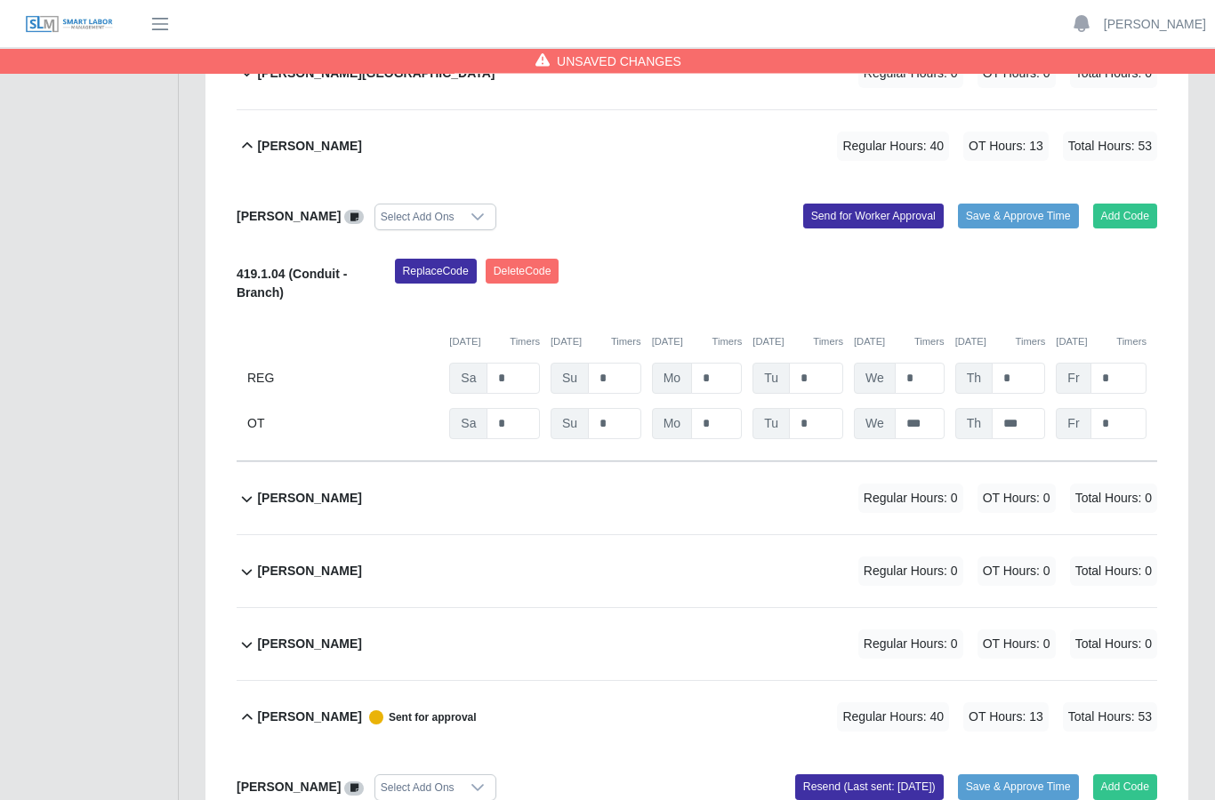
scroll to position [393, 0]
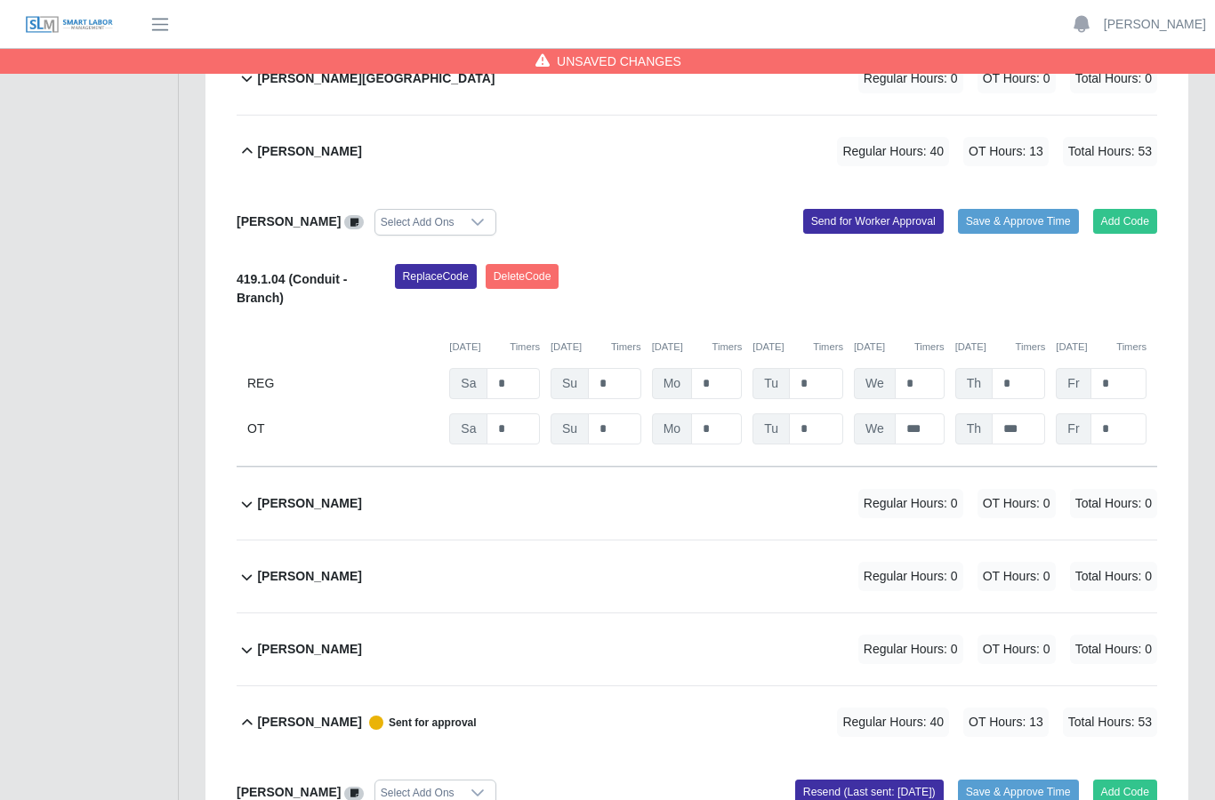
click at [858, 209] on button "Send for Worker Approval" at bounding box center [873, 221] width 140 height 25
